Goal: Information Seeking & Learning: Learn about a topic

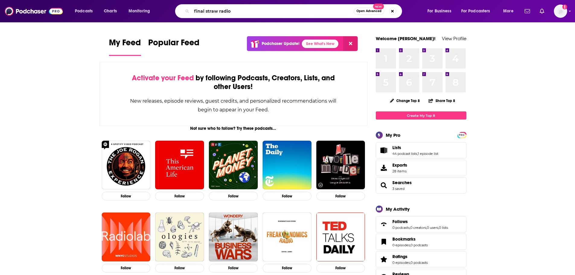
type input "final straw radio"
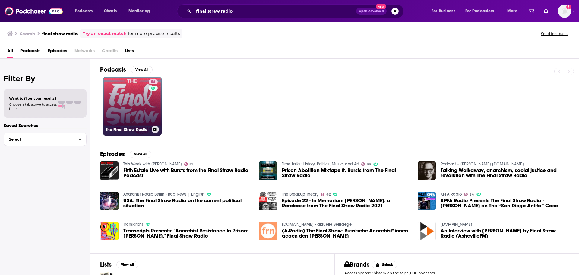
click at [121, 97] on link "58 The Final Straw Radio" at bounding box center [132, 106] width 59 height 59
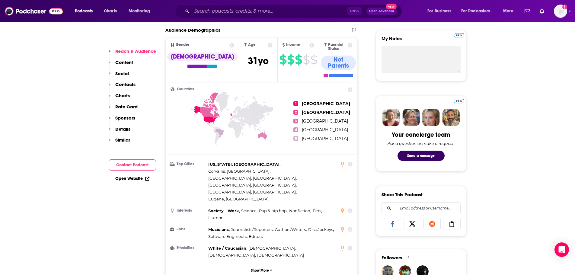
scroll to position [217, 0]
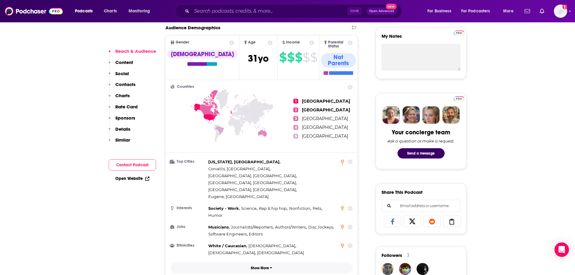
click at [261, 266] on p "Show More" at bounding box center [260, 268] width 18 height 4
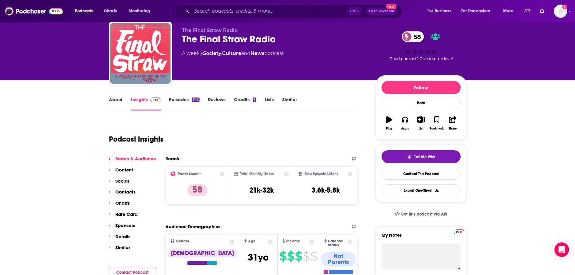
scroll to position [0, 0]
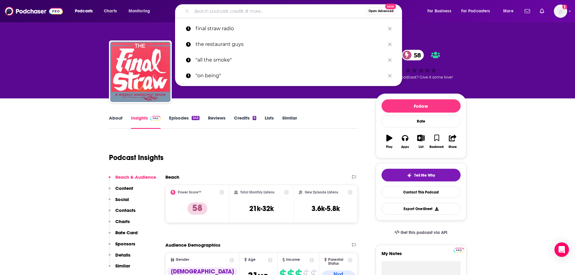
click at [219, 11] on input "Search podcasts, credits, & more..." at bounding box center [279, 11] width 174 height 10
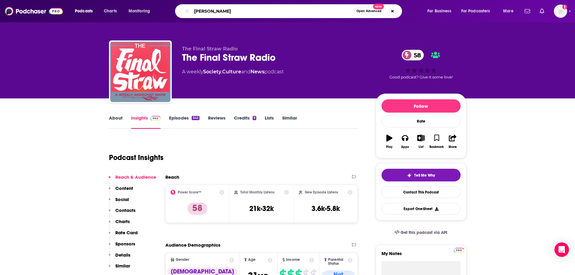
type input "[PERSON_NAME]"
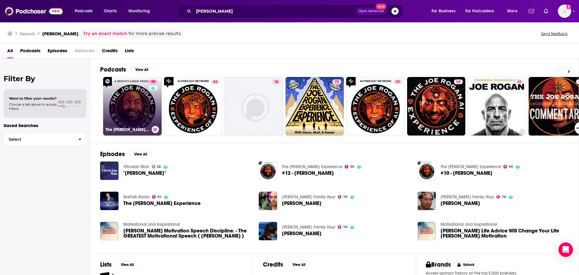
click at [140, 102] on link "99 The [PERSON_NAME] Experience" at bounding box center [132, 106] width 59 height 59
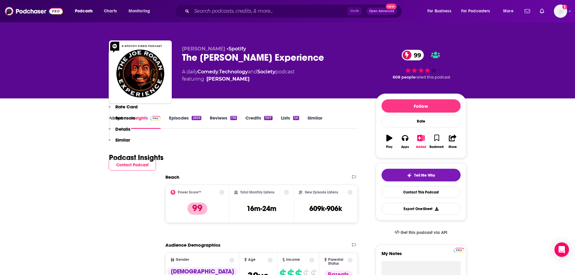
scroll to position [241, 0]
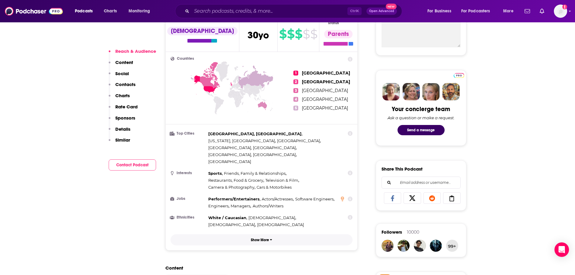
click at [260, 238] on p "Show More" at bounding box center [260, 240] width 18 height 4
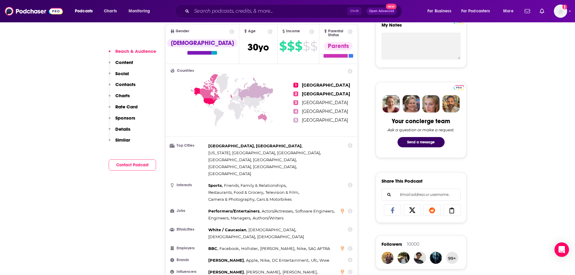
scroll to position [253, 0]
